Goal: Complete application form: Complete application form

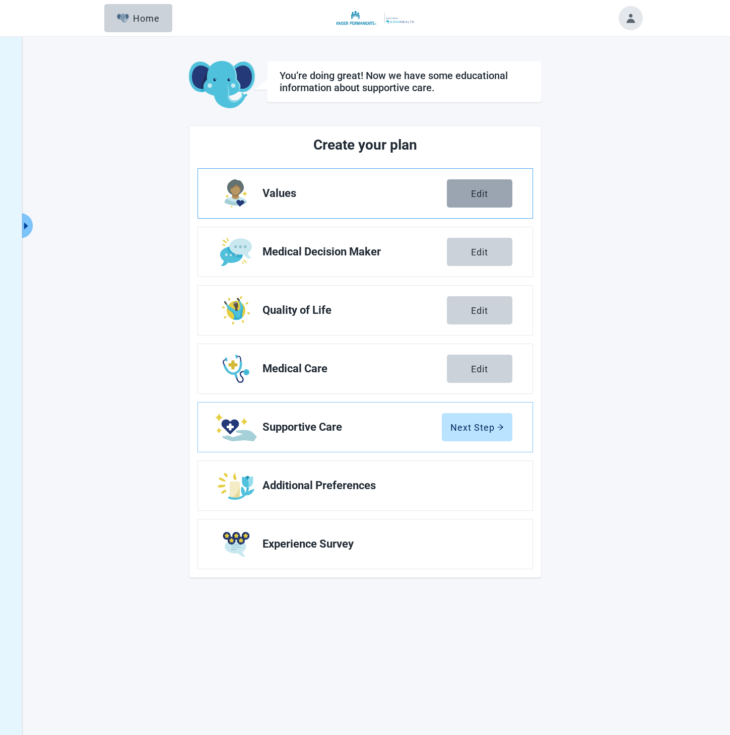
click at [498, 183] on button "Edit" at bounding box center [479, 193] width 65 height 28
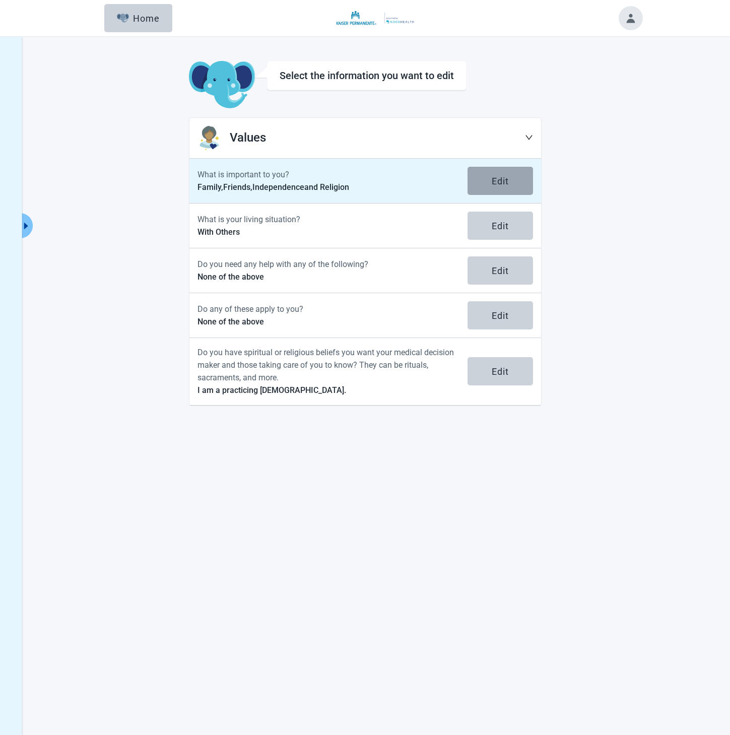
click at [482, 181] on button "Edit" at bounding box center [499, 181] width 65 height 28
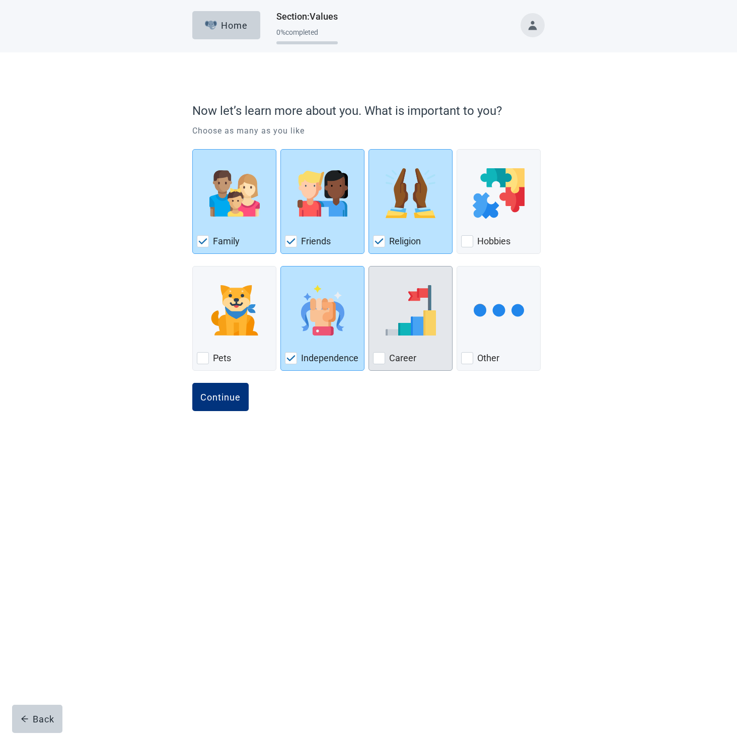
click at [397, 343] on div "Career, checkbox, not checked" at bounding box center [410, 310] width 75 height 80
click at [369, 266] on input "Career" at bounding box center [369, 266] width 1 height 1
checkbox input "true"
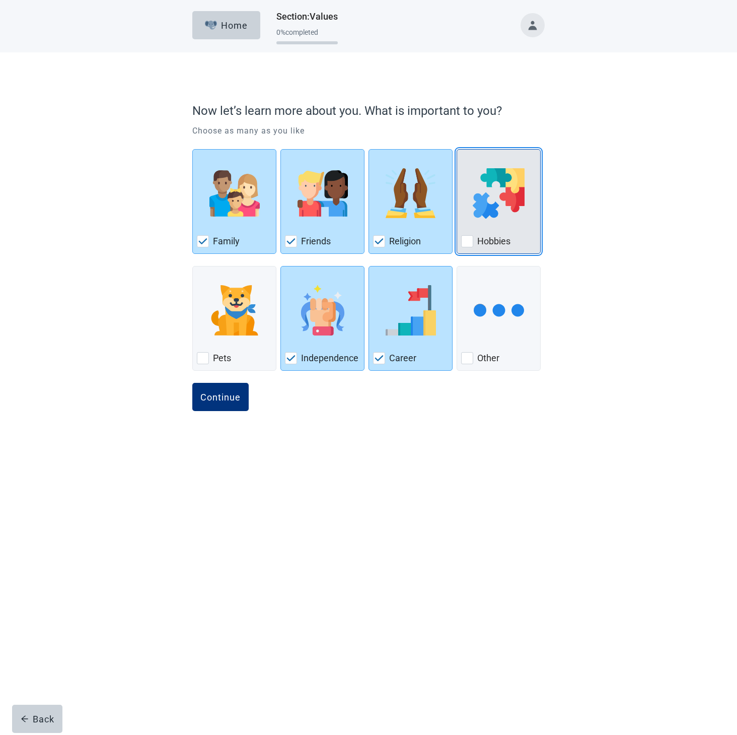
click at [485, 241] on label "Hobbies" at bounding box center [493, 241] width 33 height 12
checkbox input "true"
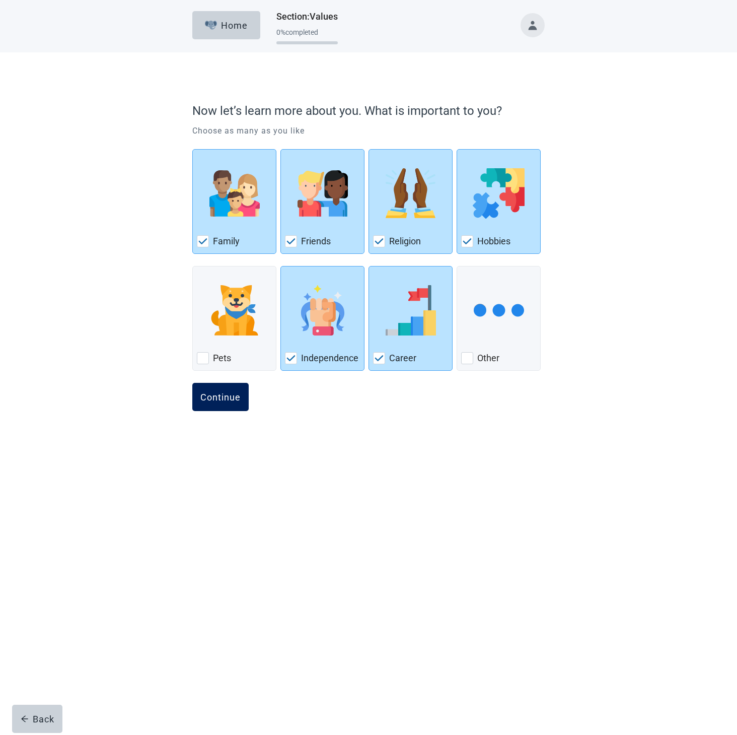
click at [237, 398] on div "Continue" at bounding box center [220, 397] width 40 height 10
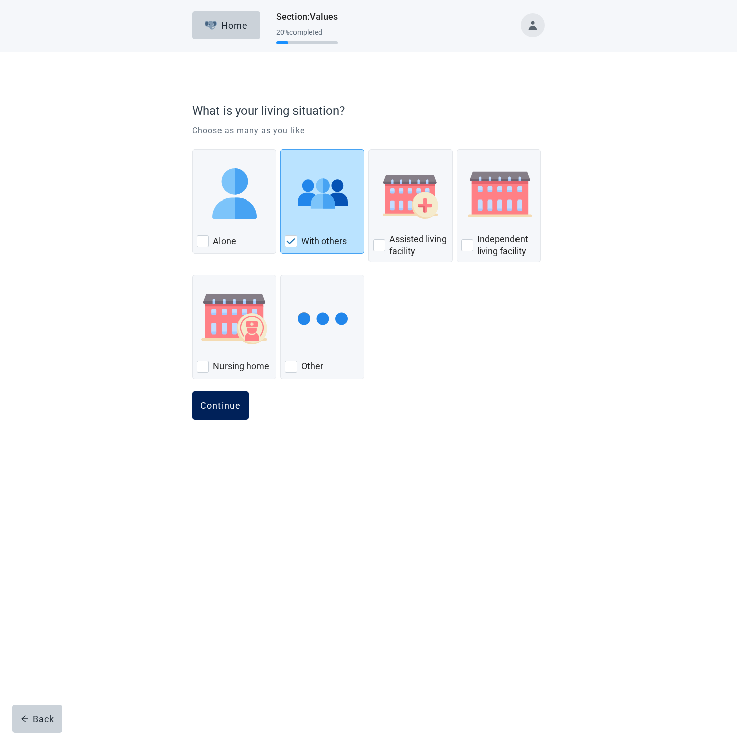
click at [230, 407] on div "Continue" at bounding box center [220, 405] width 40 height 10
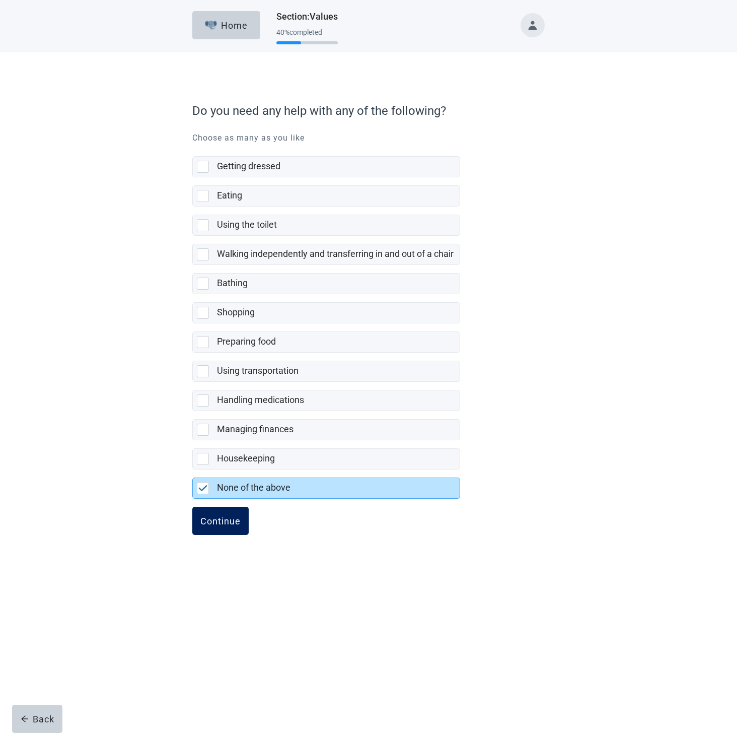
click at [215, 523] on div "Continue" at bounding box center [220, 521] width 40 height 10
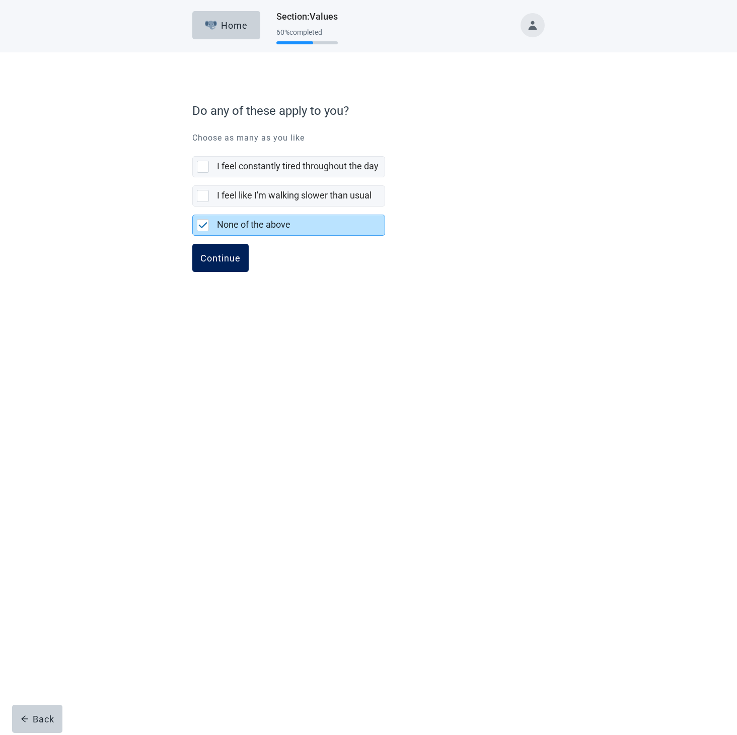
click at [224, 271] on button "Continue" at bounding box center [220, 258] width 56 height 28
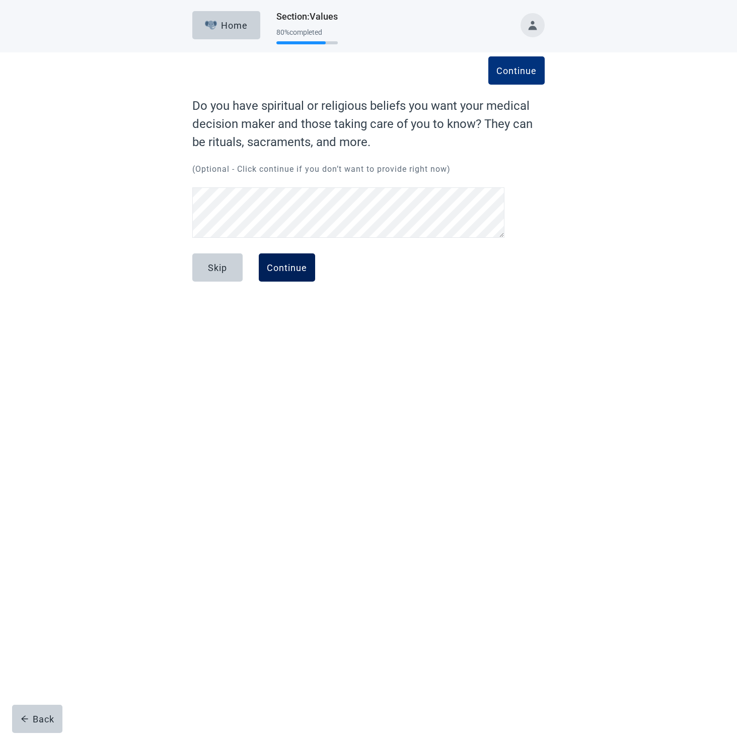
click at [296, 277] on button "Continue" at bounding box center [287, 267] width 56 height 28
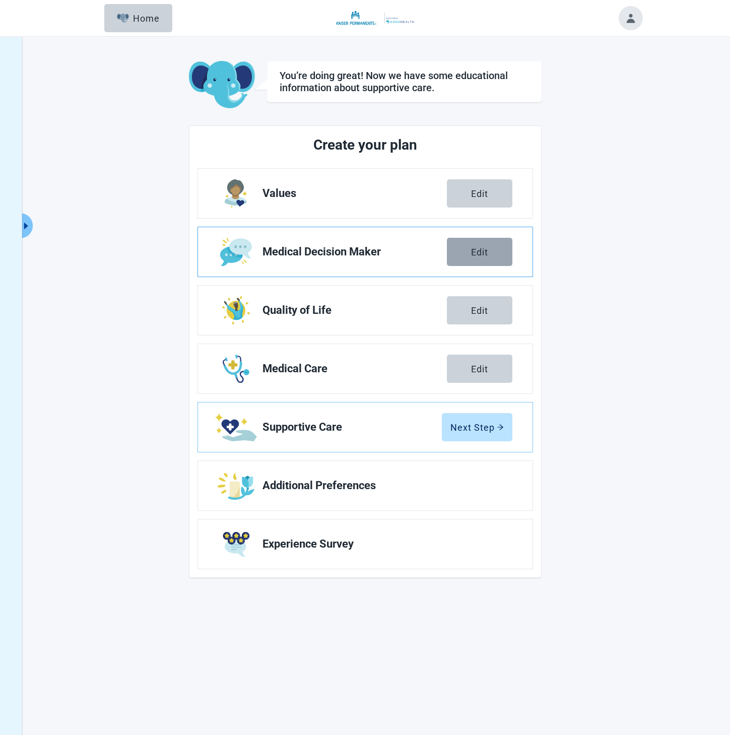
click at [480, 258] on button "Edit" at bounding box center [479, 252] width 65 height 28
